Goal: Information Seeking & Learning: Understand process/instructions

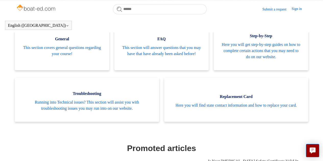
scroll to position [127, 0]
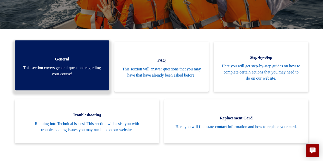
click at [57, 69] on span "This section covers general questions regarding your course!" at bounding box center [61, 71] width 79 height 12
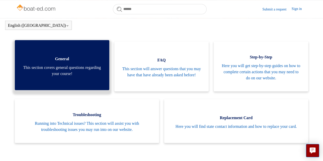
scroll to position [106, 0]
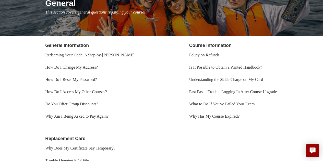
scroll to position [72, 0]
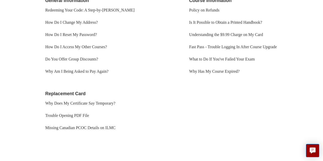
click at [66, 94] on link "Replacement Card" at bounding box center [65, 93] width 40 height 5
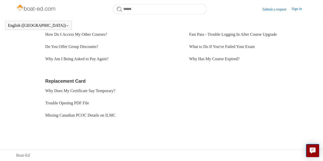
scroll to position [101, 0]
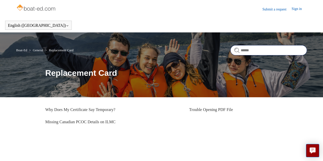
click at [240, 52] on input "Search" at bounding box center [268, 50] width 77 height 10
type input "**********"
click at [236, 50] on form "**********" at bounding box center [268, 50] width 77 height 10
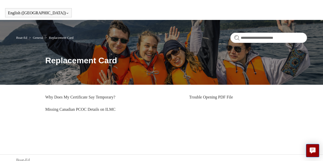
scroll to position [17, 0]
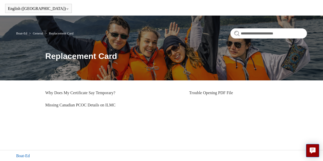
click at [27, 155] on link "Boat-Ed" at bounding box center [23, 156] width 14 height 6
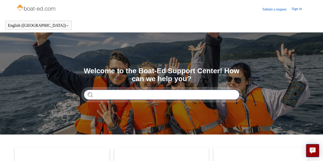
click at [99, 97] on input "Search" at bounding box center [162, 95] width 156 height 10
type input "**********"
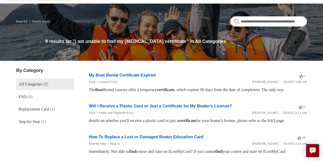
scroll to position [31, 0]
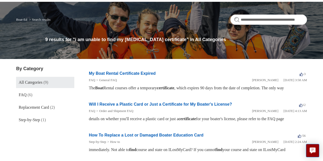
click at [171, 137] on link "How To Replace a Lost or Damaged Boater Education Card" at bounding box center [146, 135] width 115 height 4
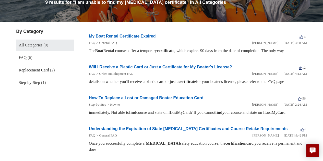
scroll to position [72, 0]
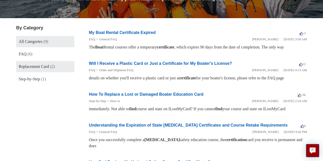
click at [34, 68] on span "Replacement Card" at bounding box center [34, 66] width 30 height 4
click at [129, 97] on link "How To Replace a Lost or Damaged Boater Education Card" at bounding box center [146, 94] width 115 height 4
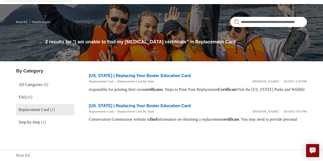
scroll to position [40, 0]
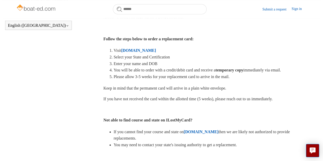
scroll to position [147, 0]
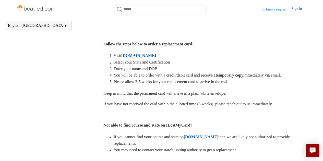
click at [136, 58] on strong "[DOMAIN_NAME]" at bounding box center [138, 55] width 35 height 4
